Goal: Navigation & Orientation: Go to known website

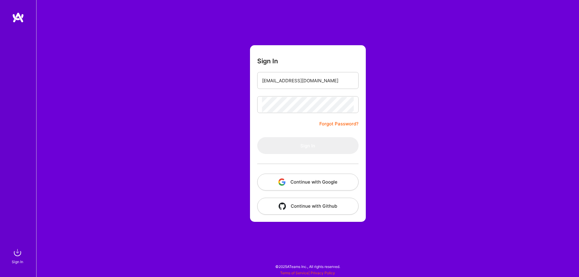
click at [233, 179] on div "Sign In [EMAIL_ADDRESS][DOMAIN_NAME] Forgot Password? Sign In Continue with Goo…" at bounding box center [307, 138] width 543 height 277
type input "[EMAIL_ADDRESS][DOMAIN_NAME]"
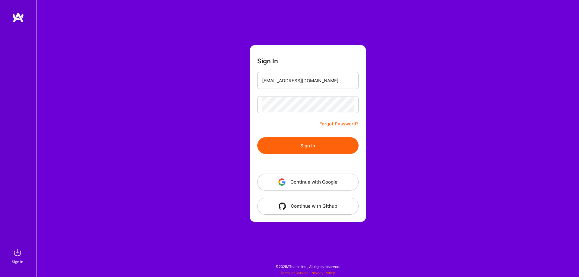
click at [295, 153] on button "Sign In" at bounding box center [307, 145] width 101 height 17
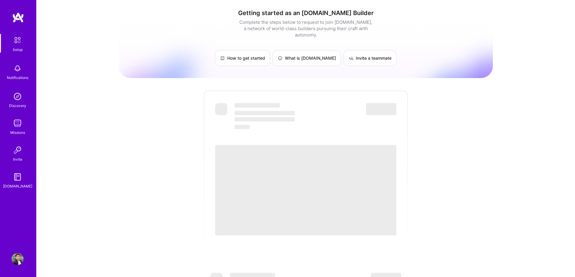
click at [295, 150] on span "‌" at bounding box center [305, 190] width 181 height 91
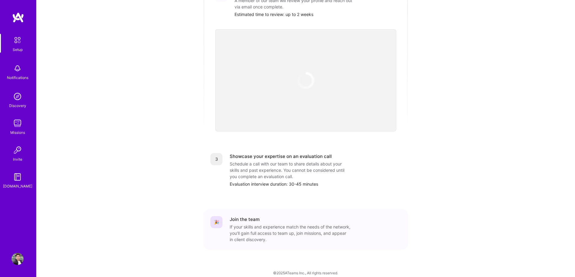
scroll to position [132, 0]
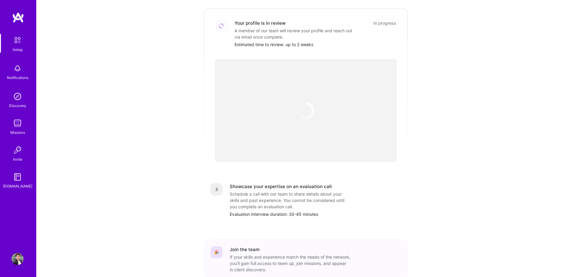
click at [307, 110] on img at bounding box center [305, 110] width 23 height 23
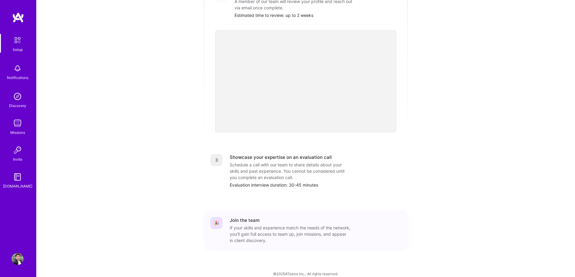
scroll to position [162, 0]
